Goal: Task Accomplishment & Management: Complete application form

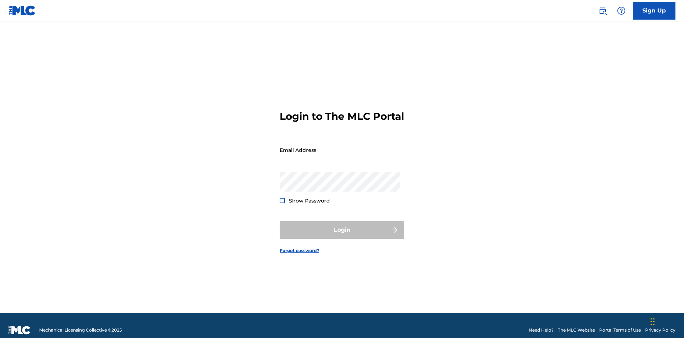
scroll to position [9, 0]
click at [654, 10] on link "Sign Up" at bounding box center [654, 11] width 43 height 18
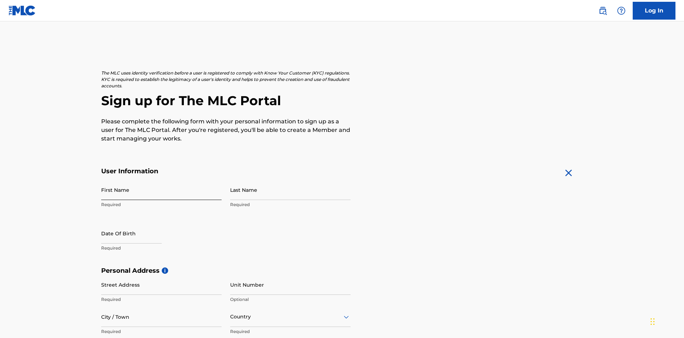
click at [161, 180] on input "First Name" at bounding box center [161, 190] width 120 height 20
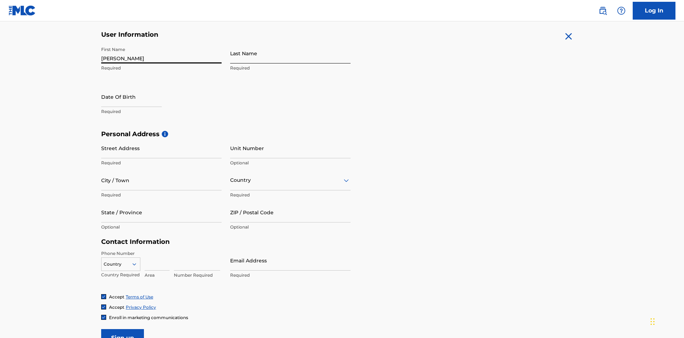
type input "[PERSON_NAME]"
click at [290, 53] on input "Last Name" at bounding box center [290, 53] width 120 height 20
type input "Ribble"
click at [137, 87] on input "text" at bounding box center [131, 97] width 61 height 20
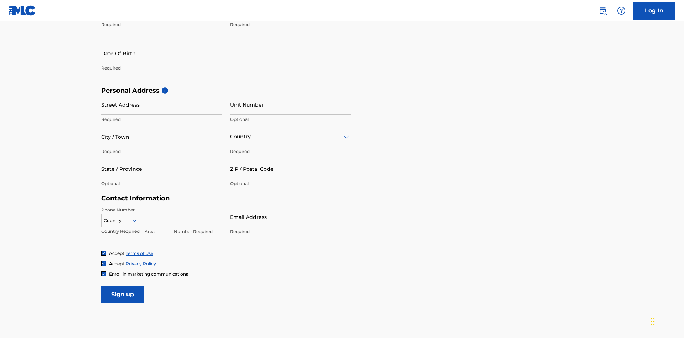
select select "8"
select select "2025"
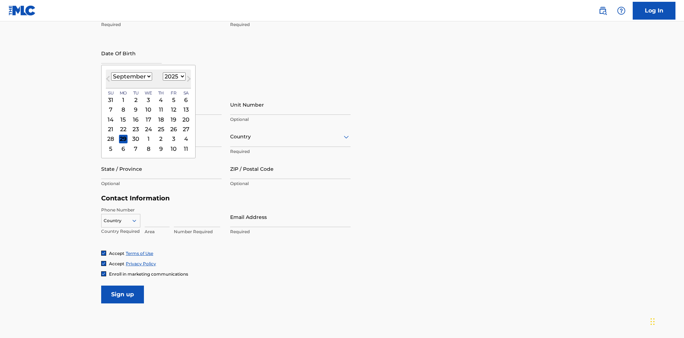
click at [131, 76] on select "January February March April May June July August September October November De…" at bounding box center [131, 76] width 41 height 8
select select "0"
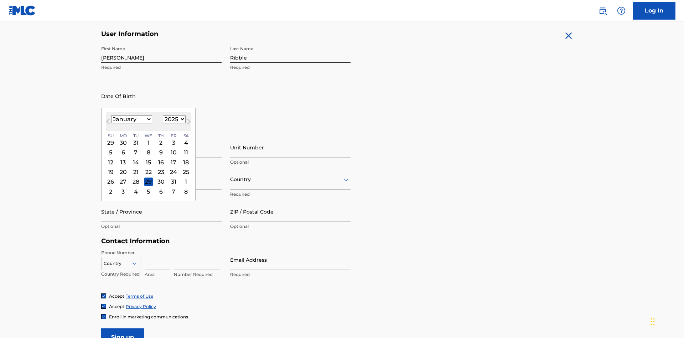
click at [173, 119] on select "1900 1901 1902 1903 1904 1905 1906 1907 1908 1909 1910 1911 1912 1913 1914 1915…" at bounding box center [174, 119] width 23 height 8
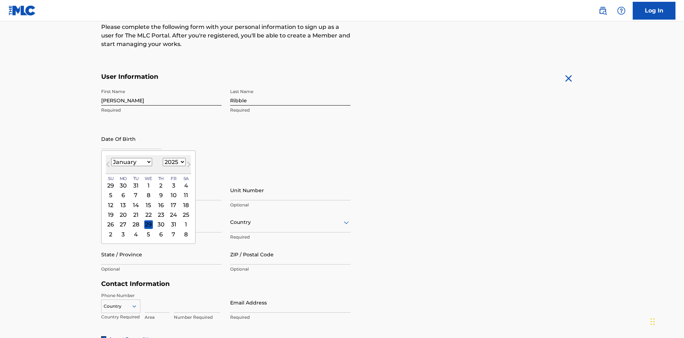
select select "1985"
click at [173, 162] on select "1900 1901 1902 1903 1904 1905 1906 1907 1908 1909 1910 1911 1912 1913 1914 1915…" at bounding box center [174, 162] width 23 height 8
click at [135, 191] on div "8" at bounding box center [136, 195] width 9 height 9
type input "January 8 1985"
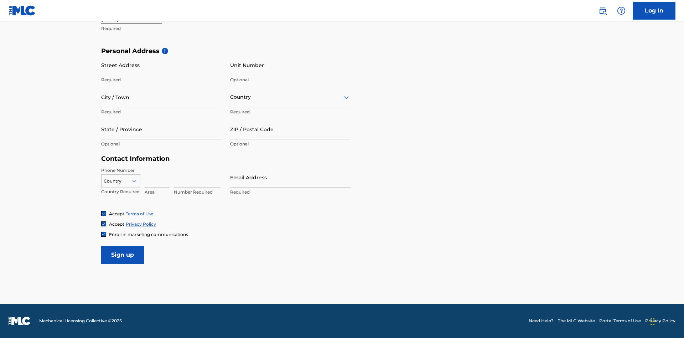
scroll to position [220, 0]
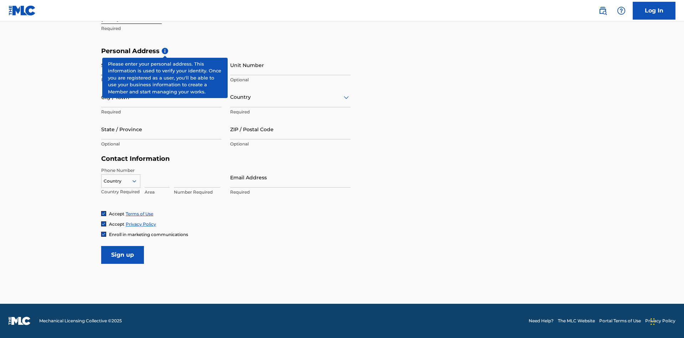
click at [161, 65] on input "Street Address" at bounding box center [161, 65] width 120 height 20
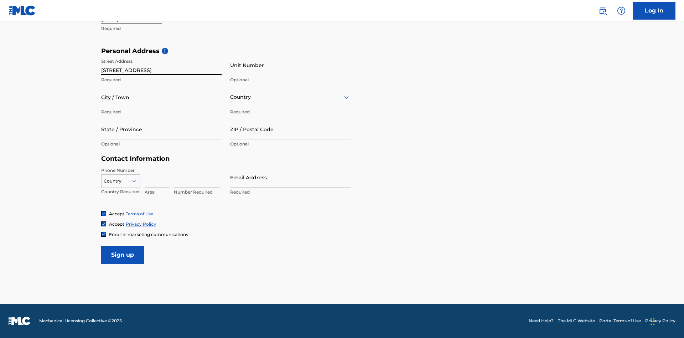
type input "9909 Elks Run Rd"
click at [161, 97] on input "City / Town" at bounding box center [161, 97] width 120 height 20
type input "Roseville"
click at [231, 97] on input "text" at bounding box center [230, 96] width 1 height 7
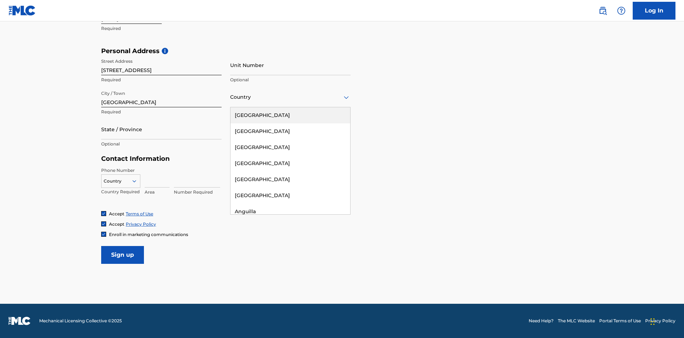
click at [290, 115] on div "United States" at bounding box center [291, 115] width 120 height 16
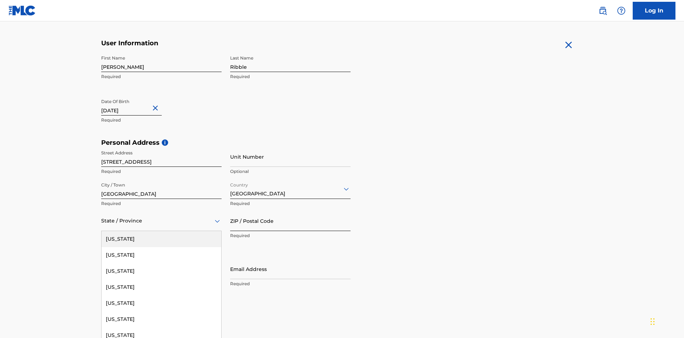
click at [290, 211] on input "ZIP / Postal Code" at bounding box center [290, 221] width 120 height 20
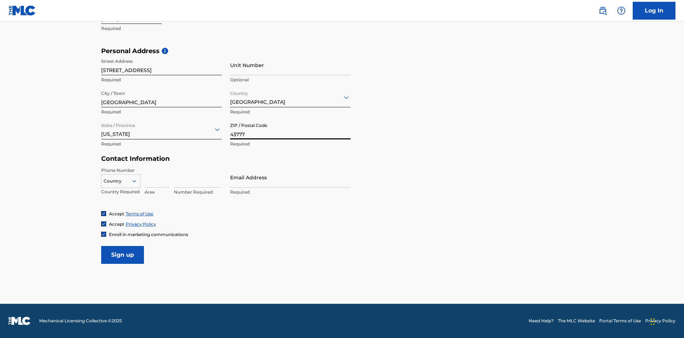
type input "43777"
click at [137, 181] on icon at bounding box center [134, 181] width 6 height 6
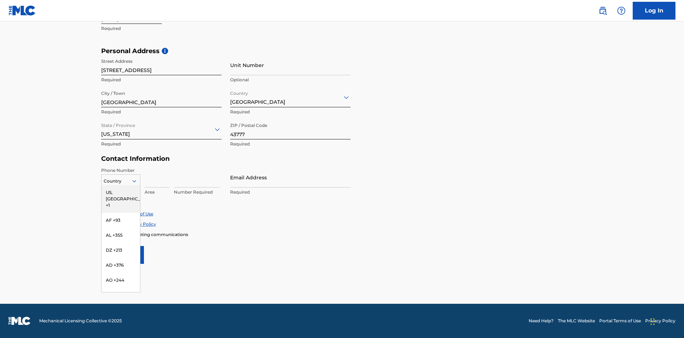
click at [121, 192] on div "US, CA +1" at bounding box center [121, 199] width 38 height 28
click at [157, 177] on input at bounding box center [157, 177] width 25 height 20
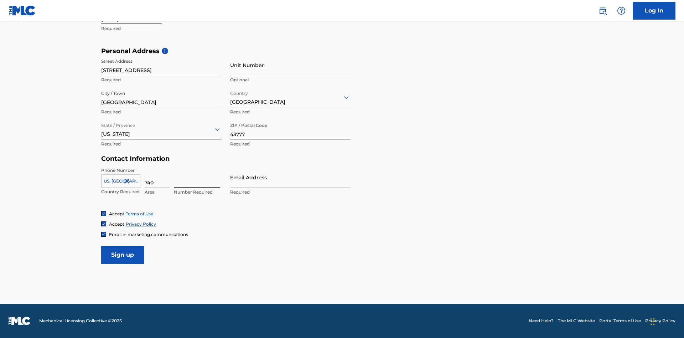
type input "740"
click at [197, 177] on input at bounding box center [197, 177] width 46 height 20
type input "8086351"
click at [290, 177] on input "Email Address" at bounding box center [290, 177] width 120 height 20
type input "[EMAIL_ADDRESS][DOMAIN_NAME]"
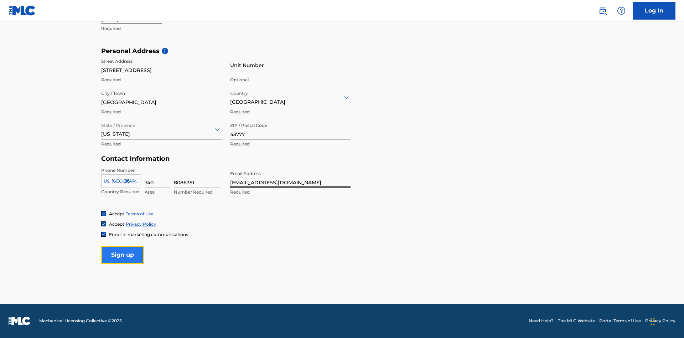
click at [123, 254] on input "Sign up" at bounding box center [122, 255] width 43 height 18
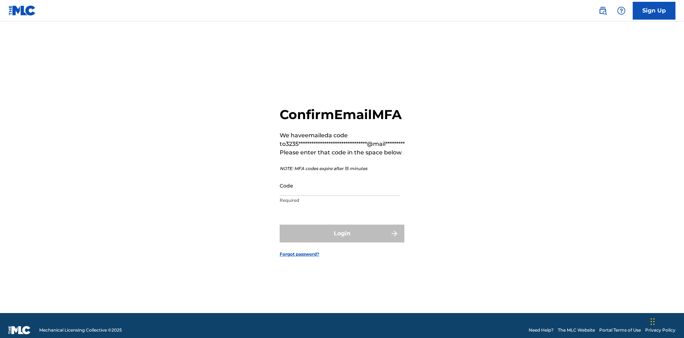
click at [340, 176] on input "Code" at bounding box center [340, 185] width 120 height 20
click at [342, 225] on button "Login" at bounding box center [342, 234] width 125 height 18
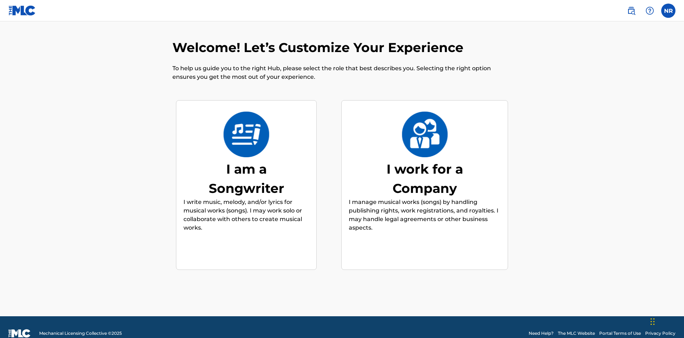
click at [246, 166] on div "I am a Songwriter" at bounding box center [246, 178] width 107 height 38
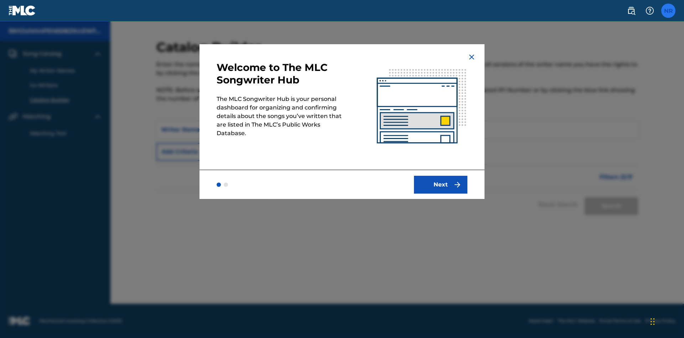
click at [669, 10] on label at bounding box center [668, 11] width 14 height 14
click at [669, 11] on input "NR [PERSON_NAME] [EMAIL_ADDRESS][DOMAIN_NAME] Notification Preferences Profile …" at bounding box center [669, 11] width 0 height 0
